Goal: Communication & Community: Share content

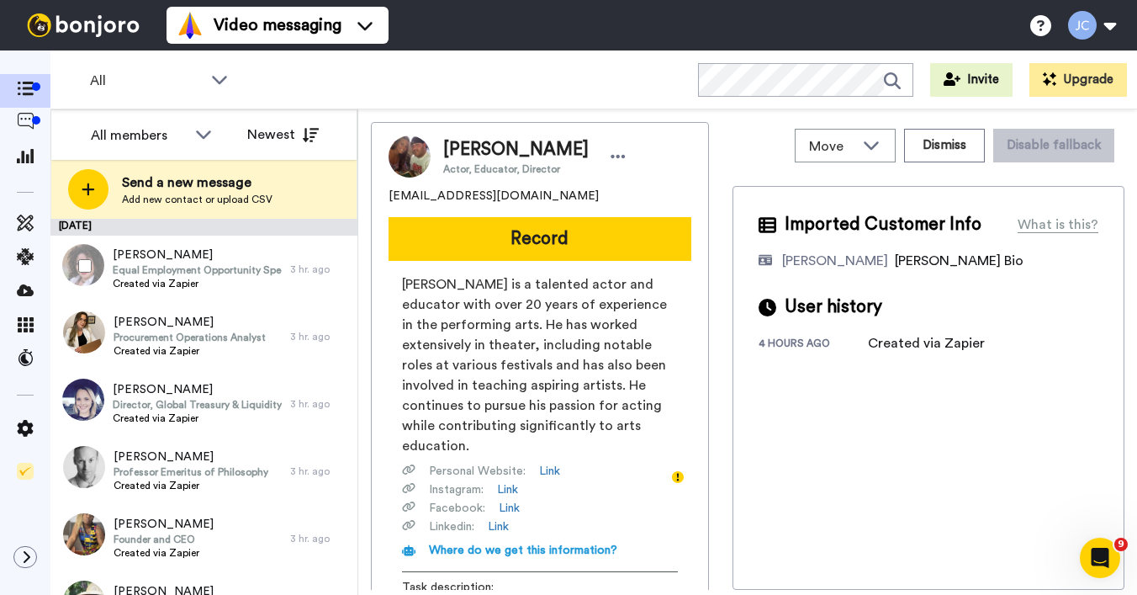
click at [252, 287] on span "Created via Zapier" at bounding box center [197, 283] width 169 height 13
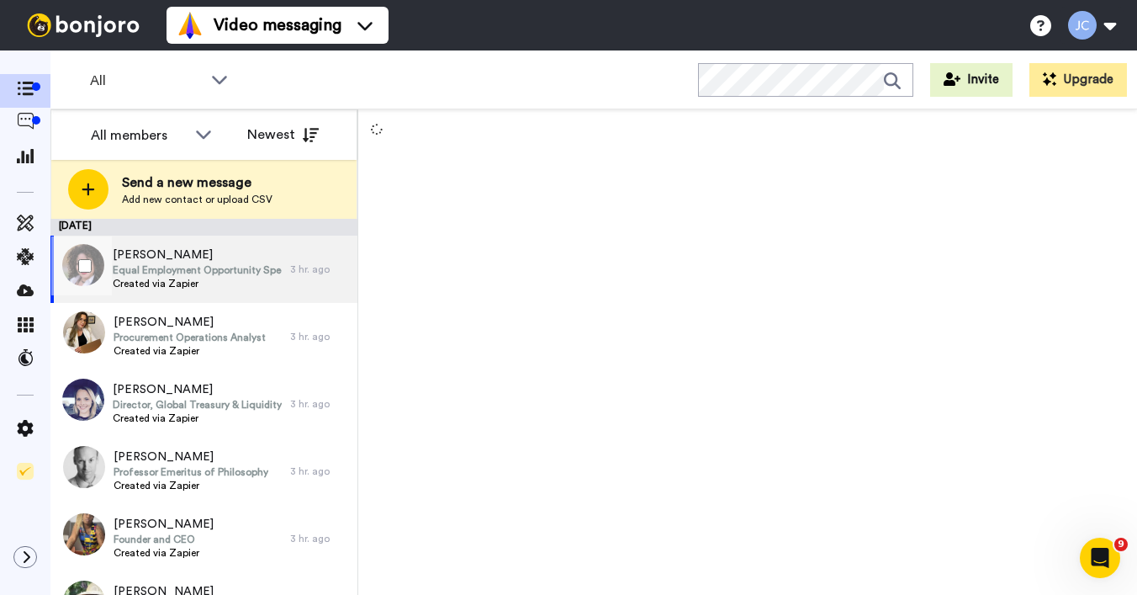
click at [160, 264] on span "Equal Employment Opportunity Specialist" at bounding box center [197, 269] width 169 height 13
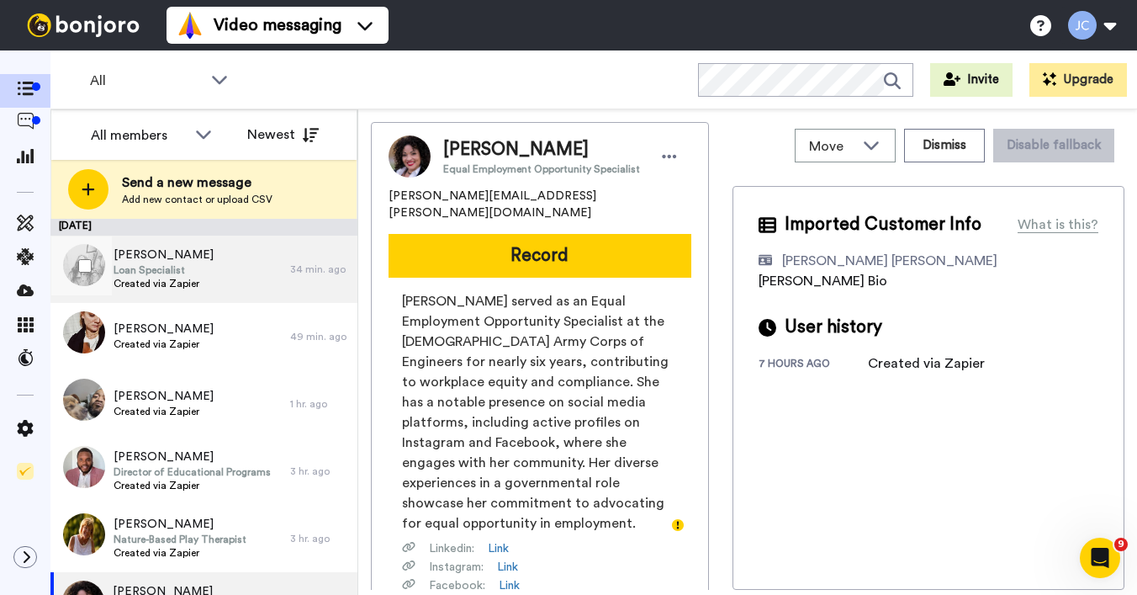
click at [190, 273] on span "Loan Specialist" at bounding box center [164, 269] width 100 height 13
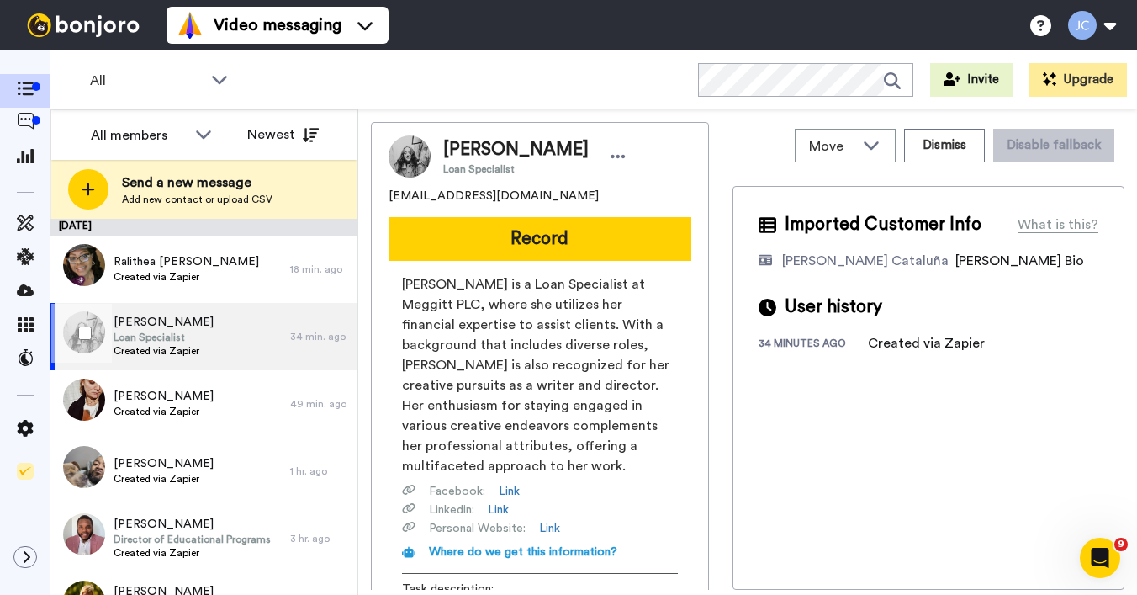
click at [179, 326] on span "[PERSON_NAME]" at bounding box center [164, 322] width 100 height 17
click at [178, 331] on span "Loan Specialist" at bounding box center [164, 337] width 100 height 13
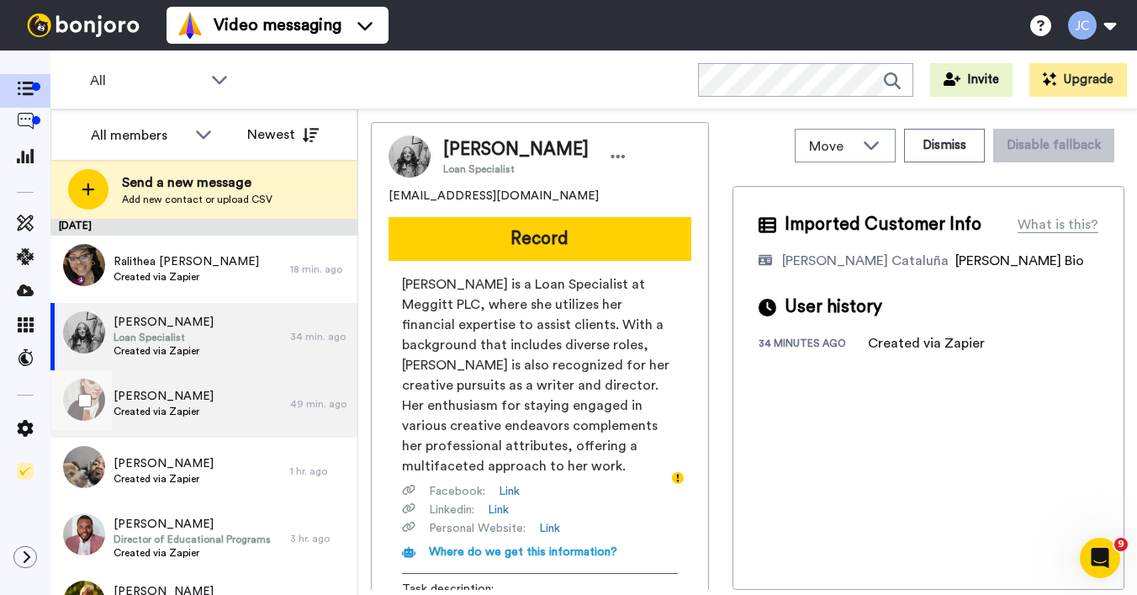
click at [171, 390] on span "[PERSON_NAME]" at bounding box center [164, 396] width 100 height 17
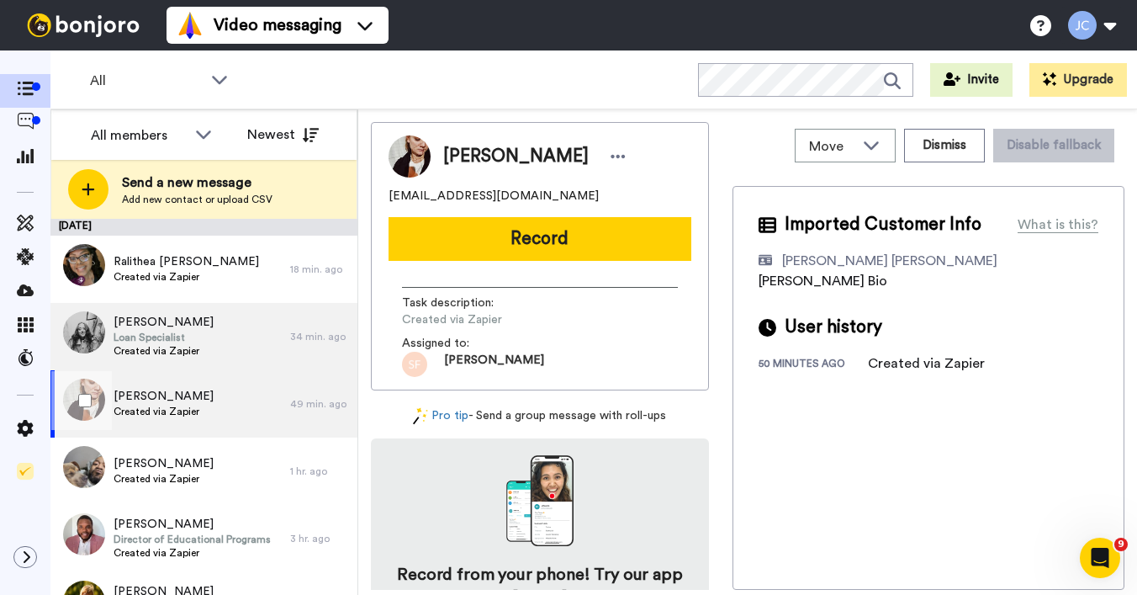
click at [188, 331] on span "Loan Specialist" at bounding box center [164, 337] width 100 height 13
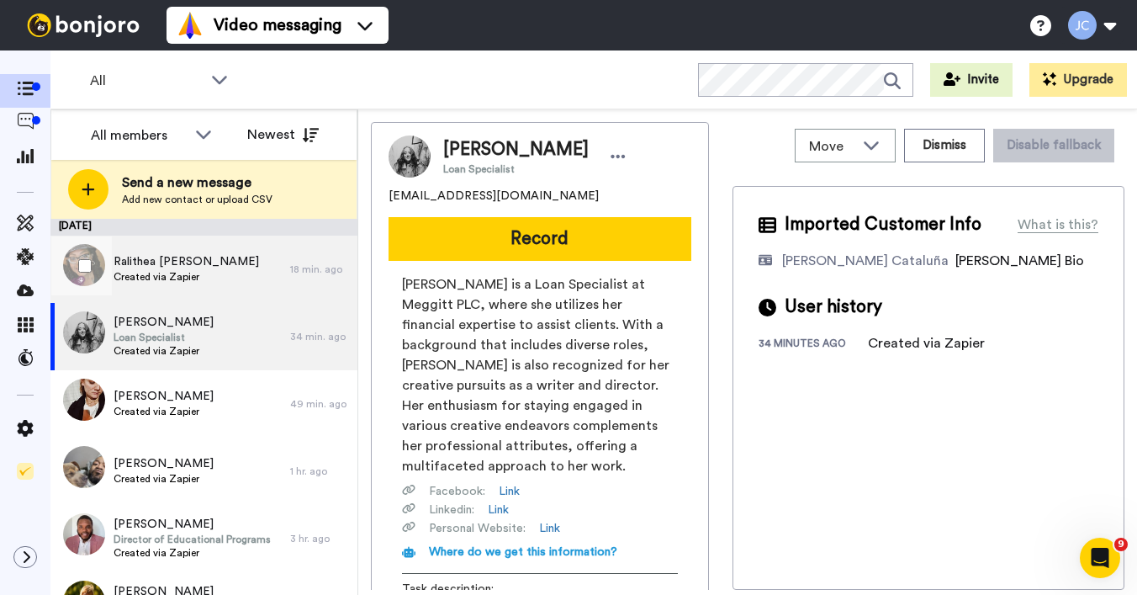
click at [188, 275] on span "Created via Zapier" at bounding box center [187, 276] width 146 height 13
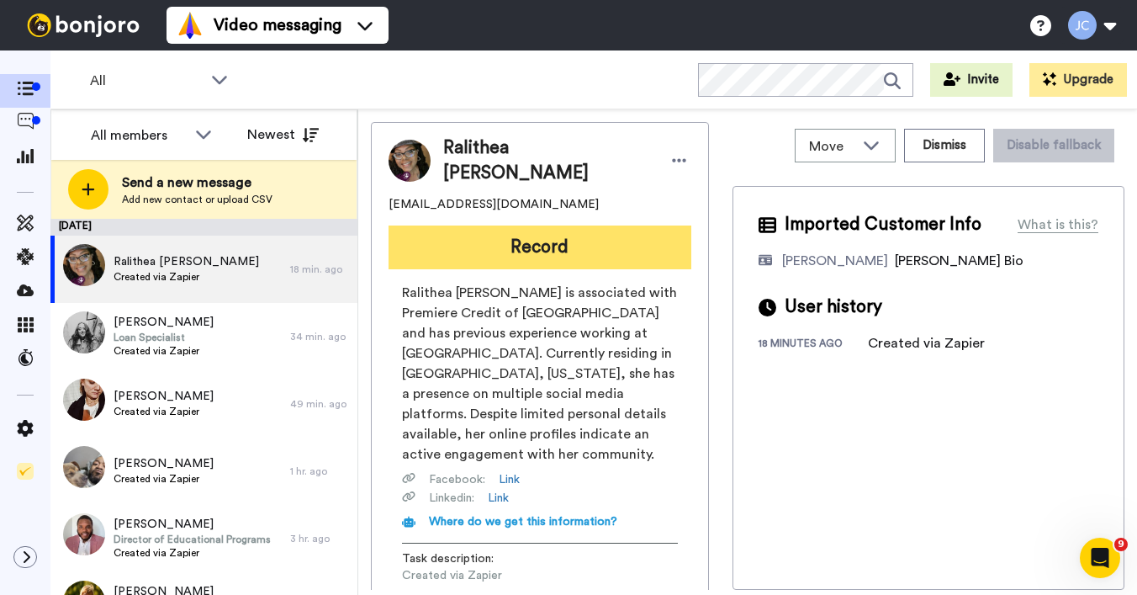
click at [477, 236] on button "Record" at bounding box center [540, 247] width 303 height 44
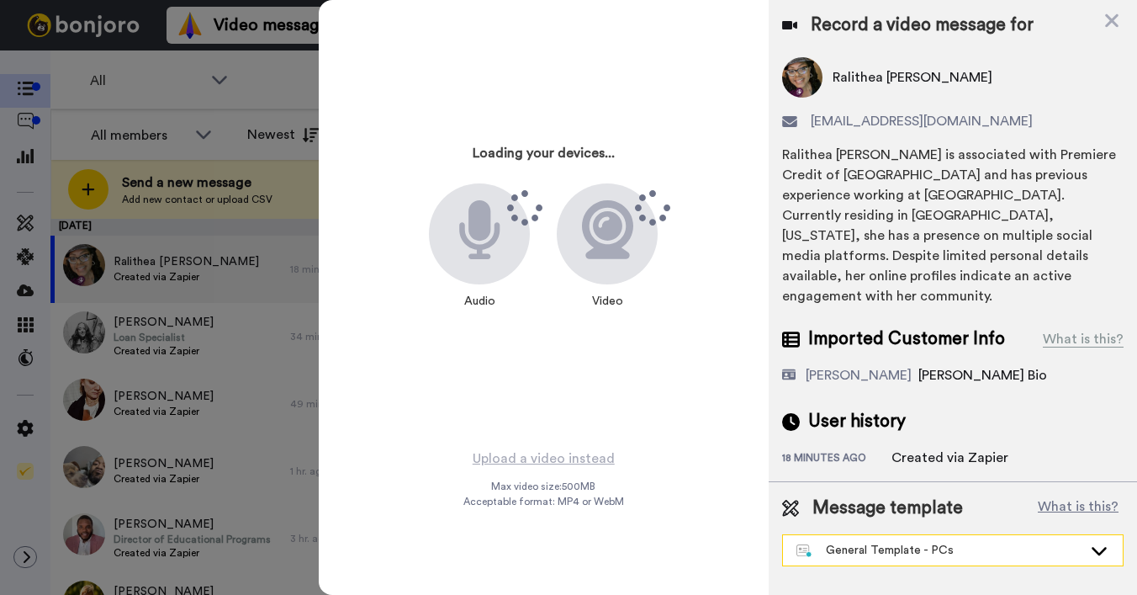
click at [874, 542] on div "General Template - PCs" at bounding box center [940, 550] width 286 height 17
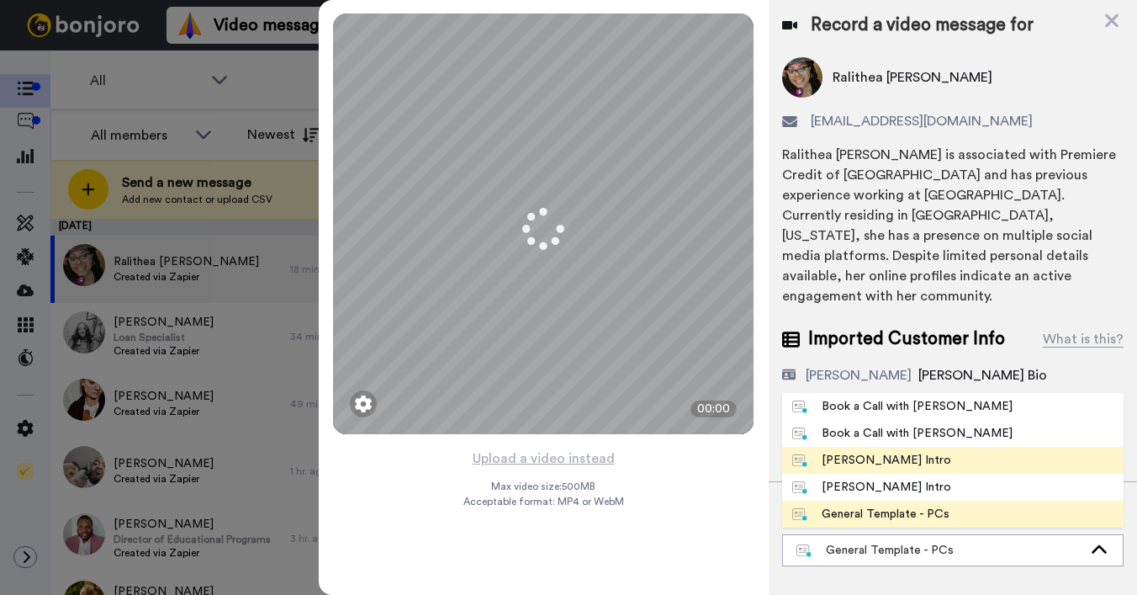
click at [867, 452] on div "[PERSON_NAME] Intro" at bounding box center [871, 460] width 159 height 17
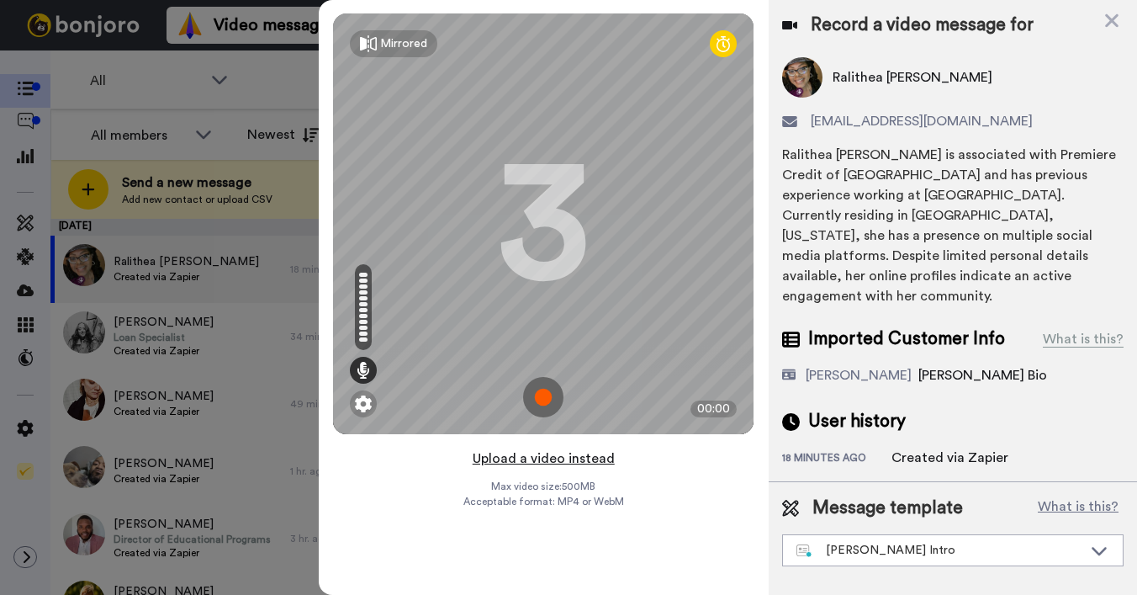
click at [558, 459] on button "Upload a video instead" at bounding box center [544, 459] width 152 height 22
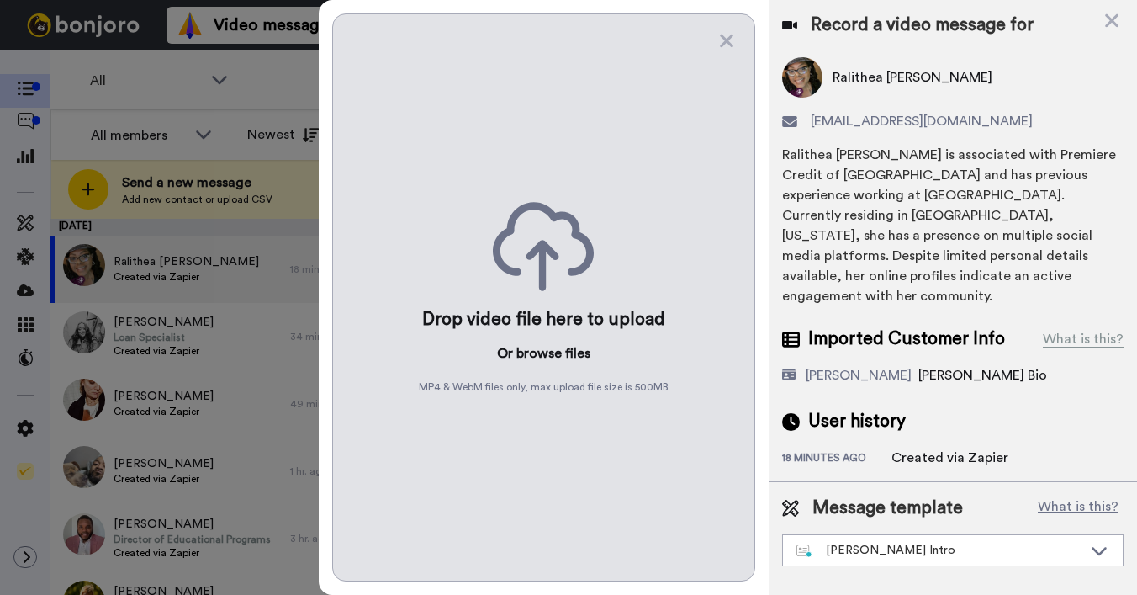
click at [534, 356] on button "browse" at bounding box center [538, 353] width 45 height 20
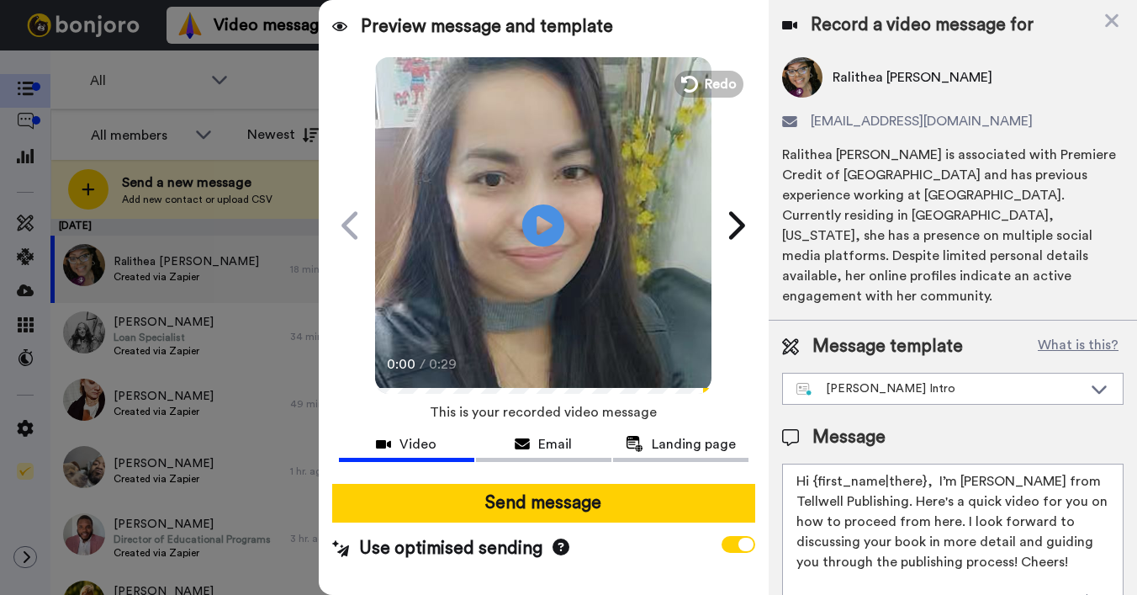
drag, startPoint x: 812, startPoint y: 462, endPoint x: 923, endPoint y: 460, distance: 111.0
click at [923, 463] on textarea "Hi {first_name|there}, I’m [PERSON_NAME] from Tellwell Publishing. Here's a qui…" at bounding box center [953, 538] width 342 height 151
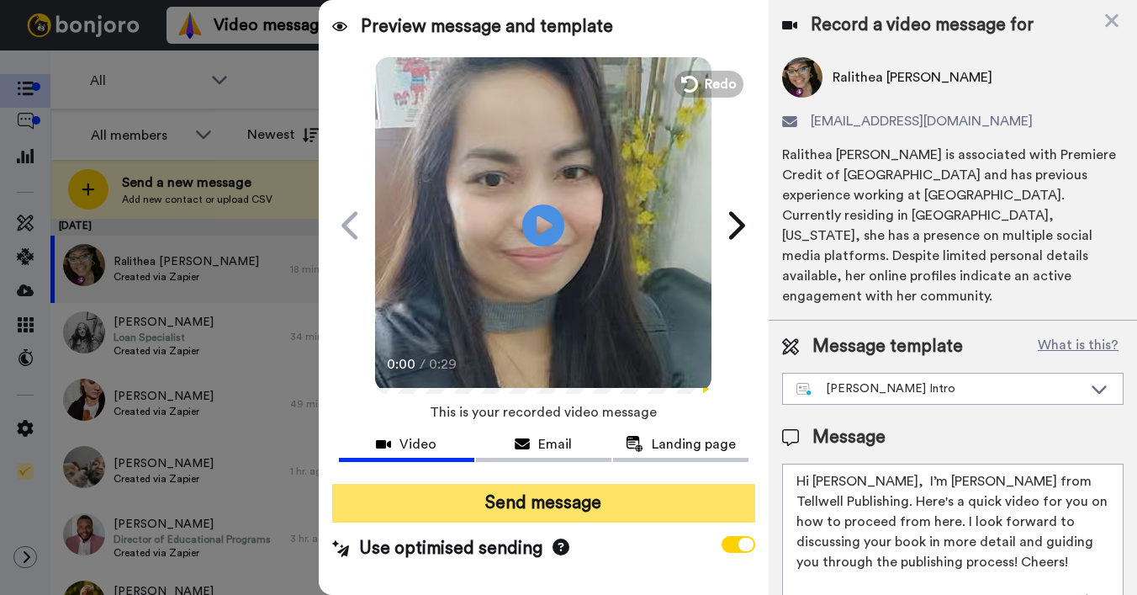
type textarea "Hi Ralithea, I’m Joe from Tellwell Publishing. Here's a quick video for you on …"
click at [678, 504] on button "Send message" at bounding box center [543, 503] width 423 height 39
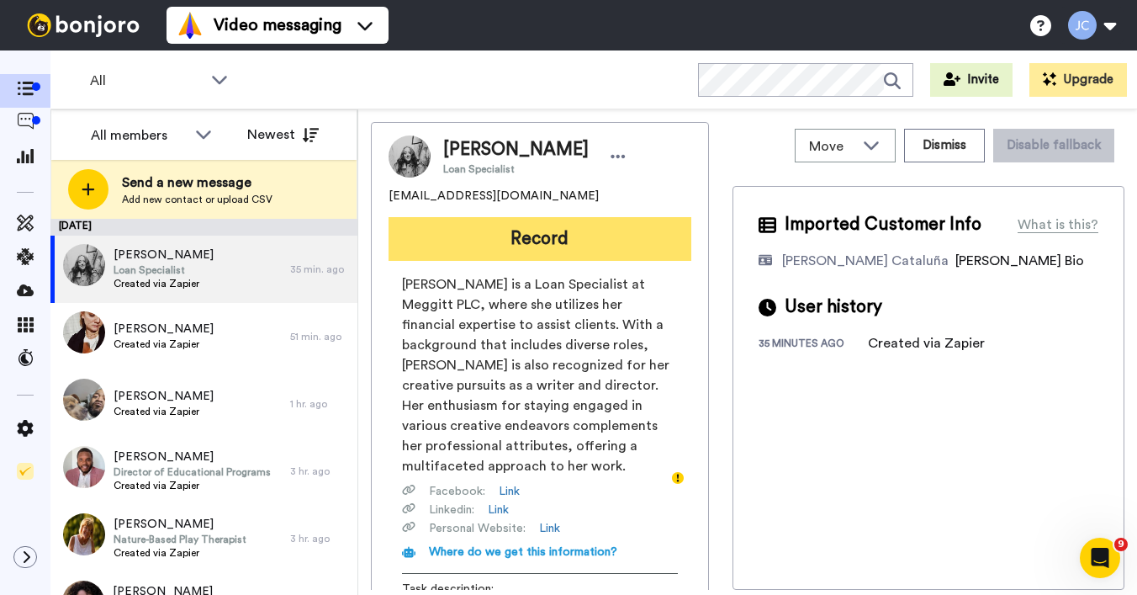
click at [494, 249] on button "Record" at bounding box center [540, 239] width 303 height 44
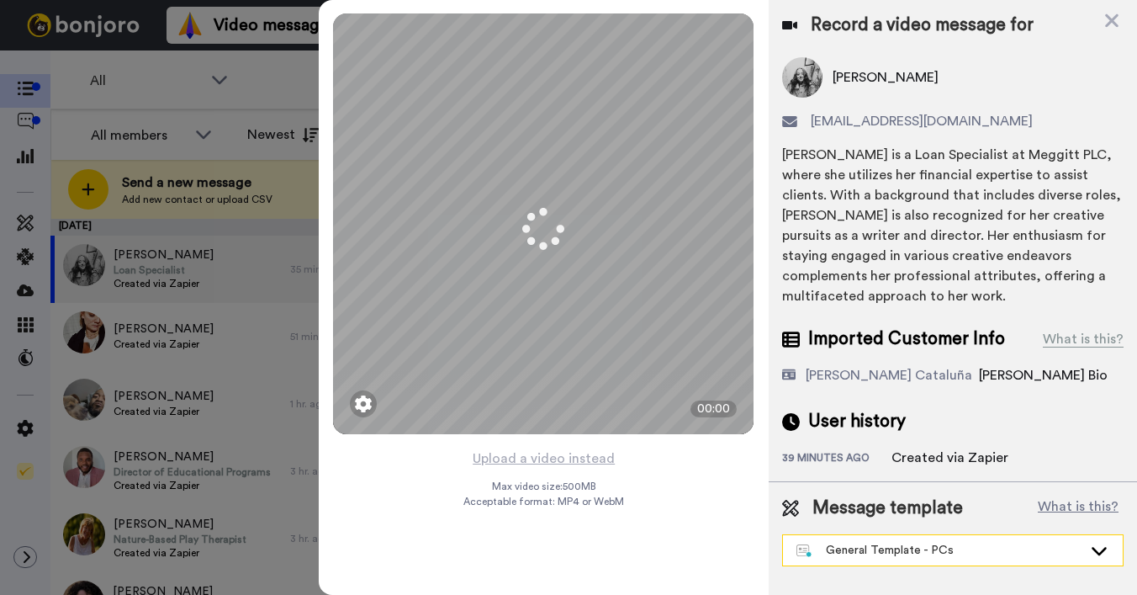
click at [836, 535] on div "General Template - PCs" at bounding box center [953, 550] width 340 height 30
click at [834, 542] on div "General Template - PCs" at bounding box center [940, 550] width 286 height 17
click at [829, 542] on div "General Template - PCs" at bounding box center [940, 550] width 286 height 17
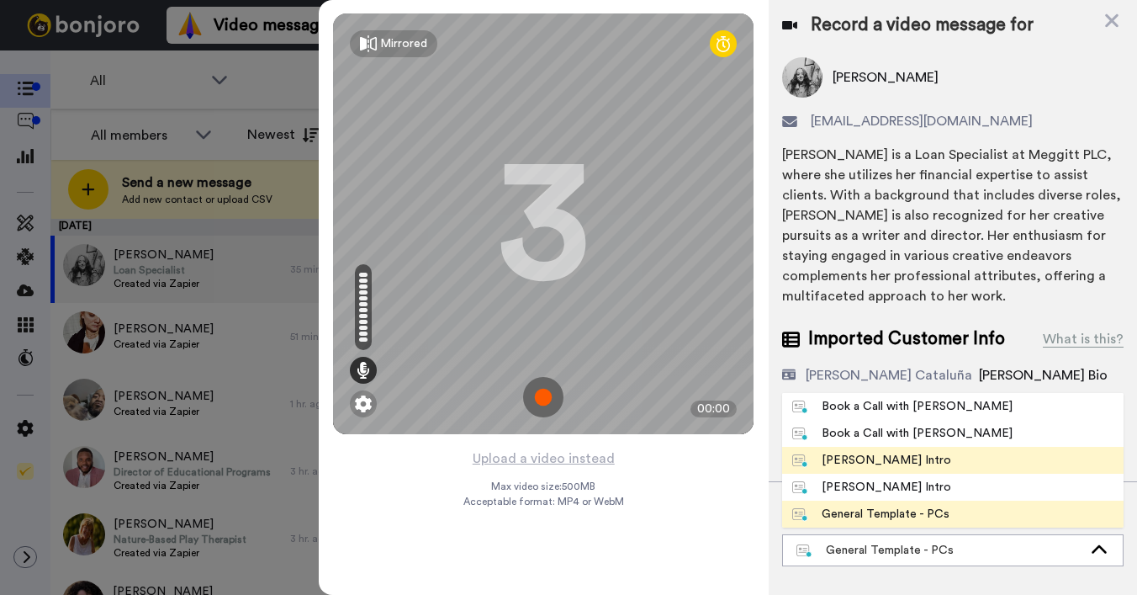
click at [840, 452] on div "[PERSON_NAME] Intro" at bounding box center [871, 460] width 159 height 17
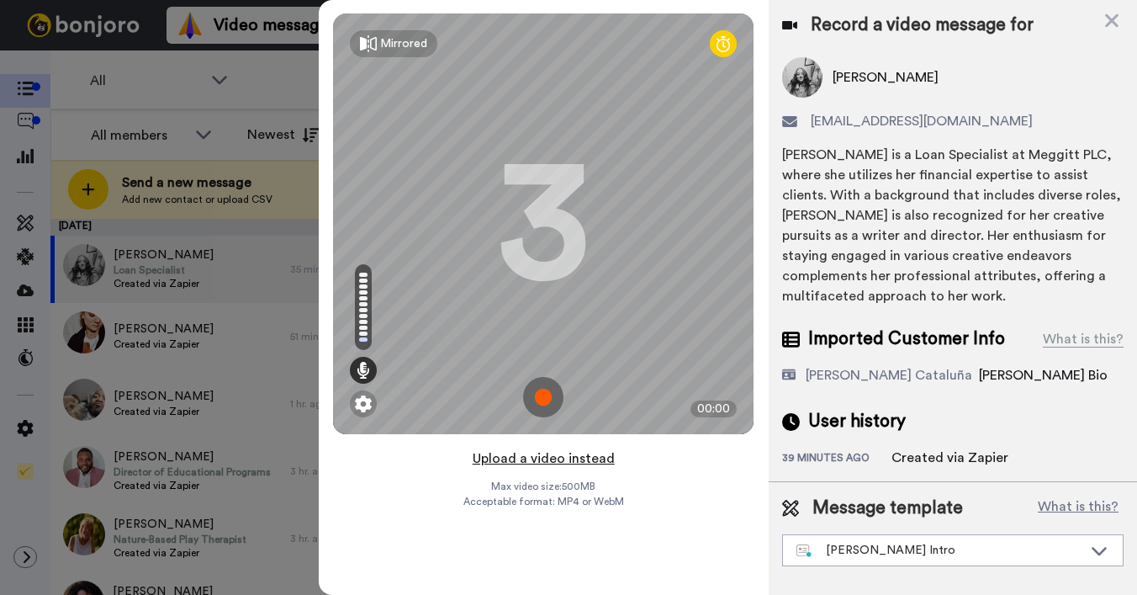
click at [516, 460] on button "Upload a video instead" at bounding box center [544, 459] width 152 height 22
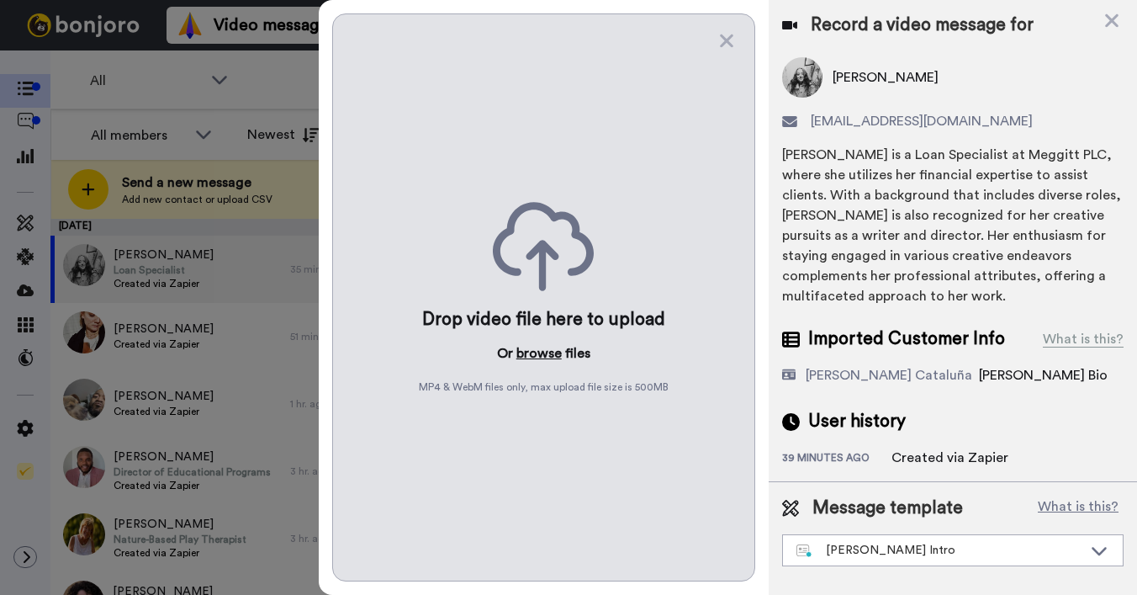
click at [532, 355] on button "browse" at bounding box center [538, 353] width 45 height 20
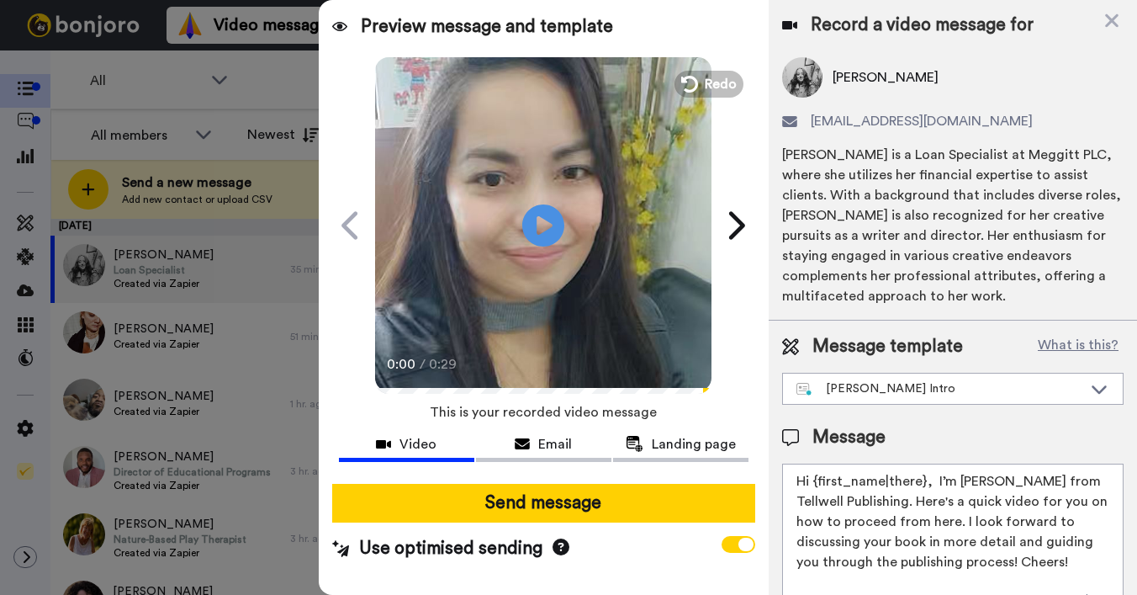
drag, startPoint x: 813, startPoint y: 483, endPoint x: 925, endPoint y: 484, distance: 111.9
click at [925, 484] on textarea "Hi {first_name|there}, I’m [PERSON_NAME] from Tellwell Publishing. Here's a qui…" at bounding box center [953, 538] width 342 height 151
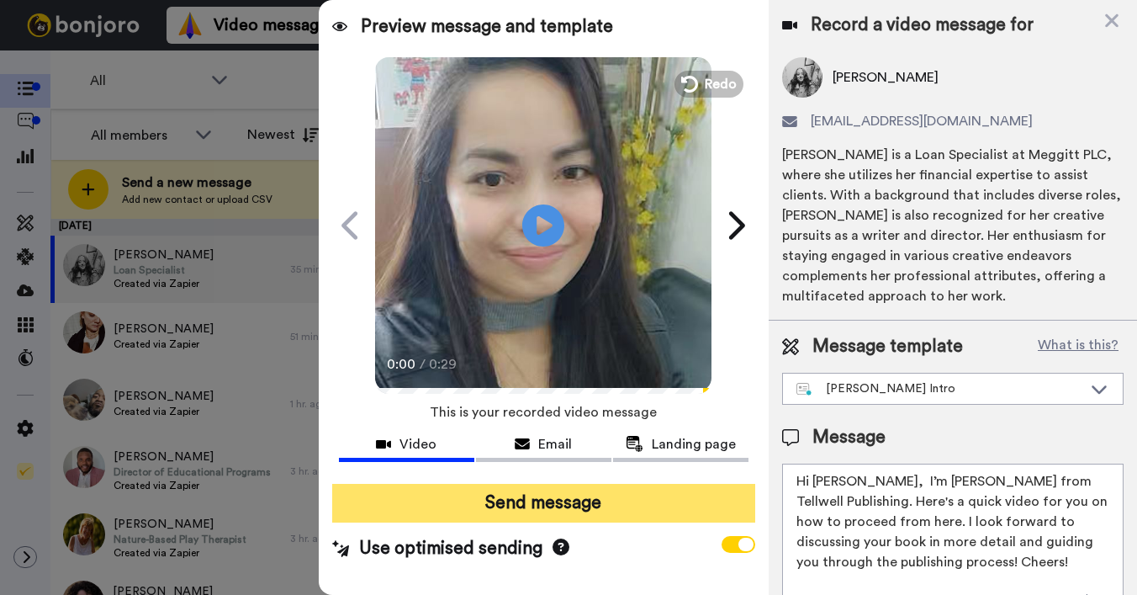
type textarea "Hi [PERSON_NAME], I’m [PERSON_NAME] from Tellwell Publishing. Here's a quick vi…"
click at [740, 502] on button "Send message" at bounding box center [543, 503] width 423 height 39
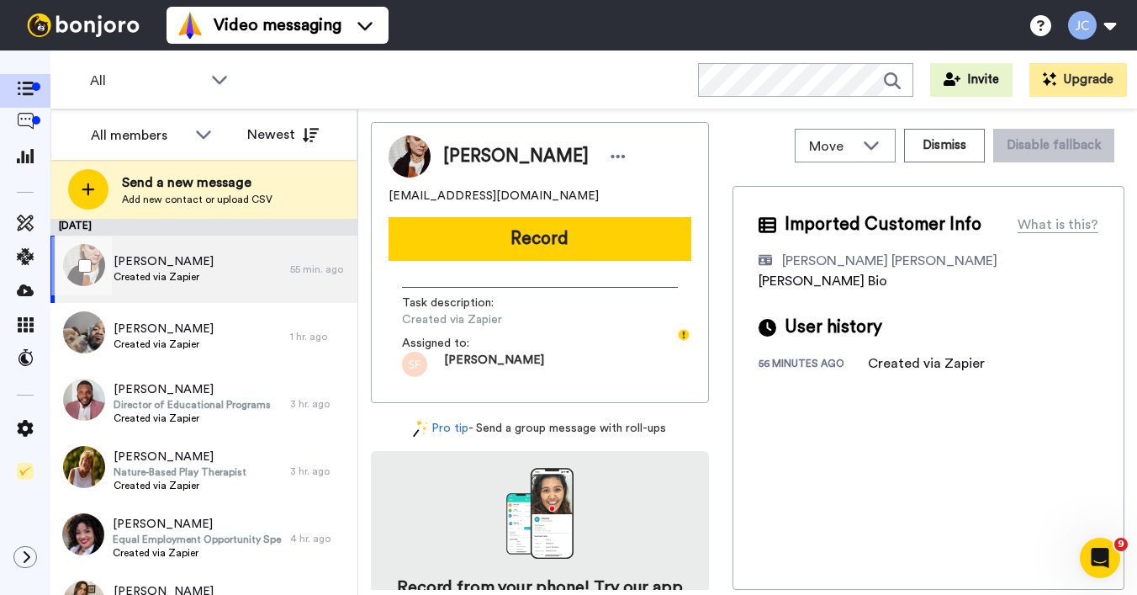
click at [207, 279] on div "Montra Turner Created via Zapier" at bounding box center [170, 269] width 240 height 67
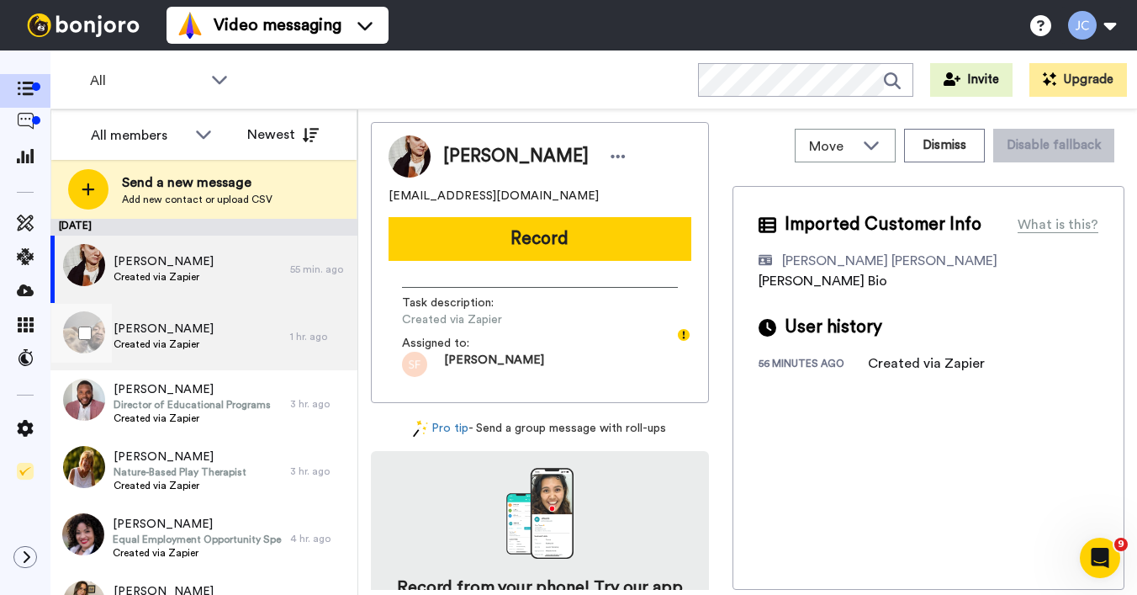
click at [173, 347] on span "Created via Zapier" at bounding box center [164, 343] width 100 height 13
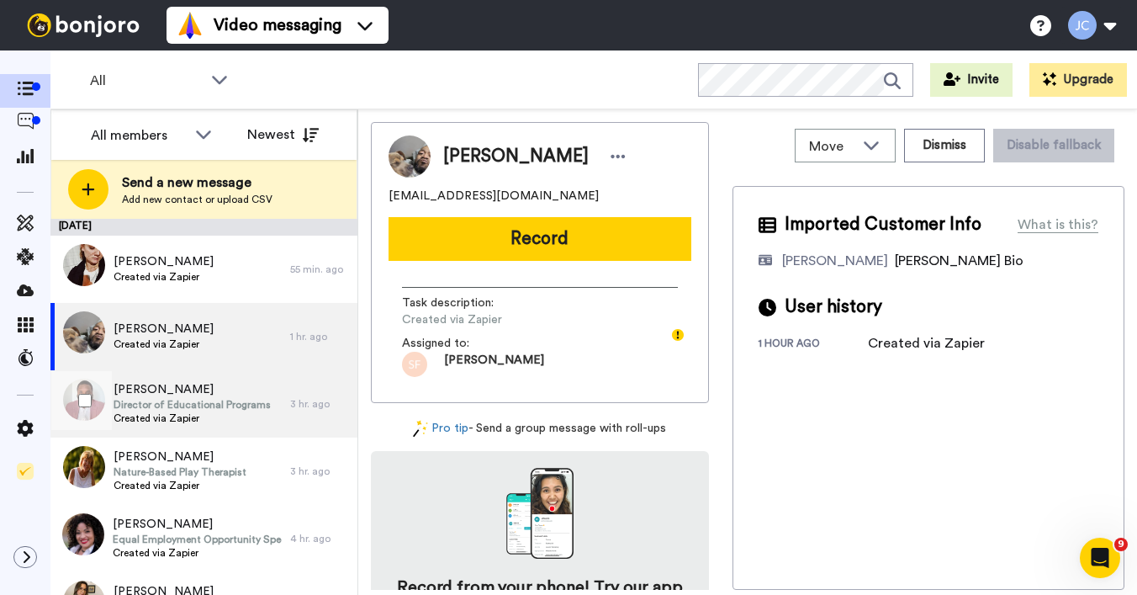
click at [196, 396] on span "[PERSON_NAME]" at bounding box center [192, 389] width 157 height 17
